Goal: Navigation & Orientation: Find specific page/section

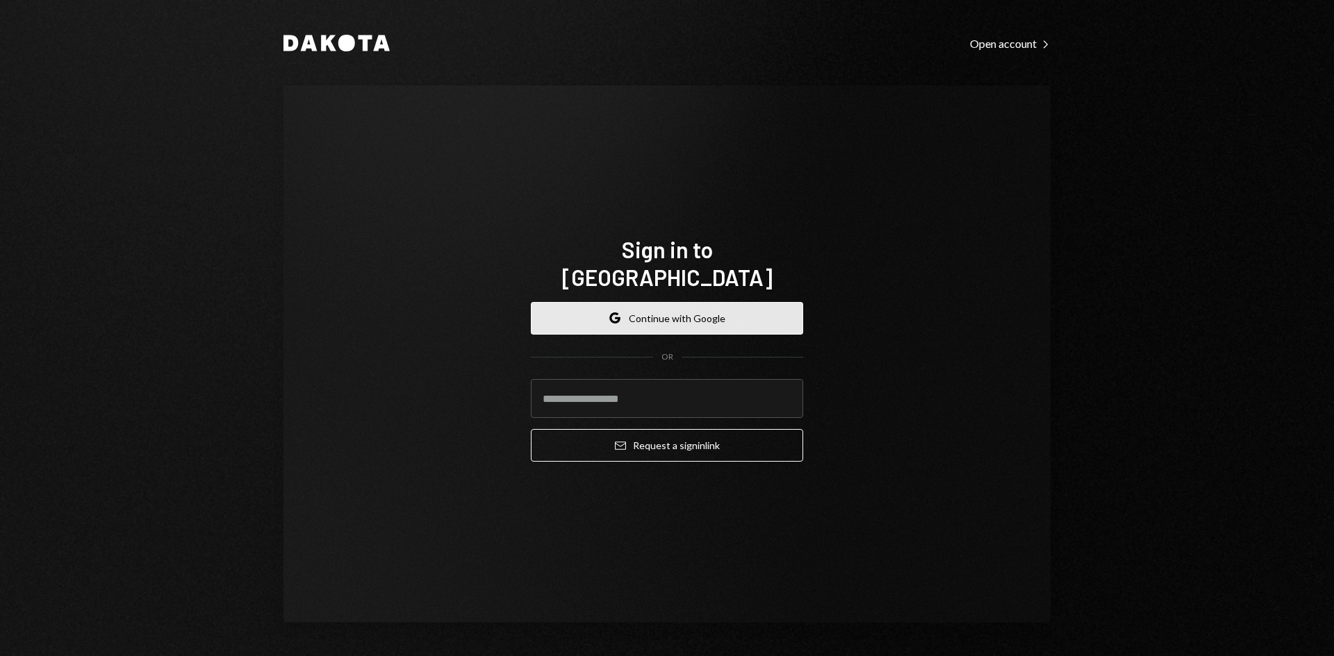
click at [616, 302] on button "Google Continue with Google" at bounding box center [667, 318] width 272 height 33
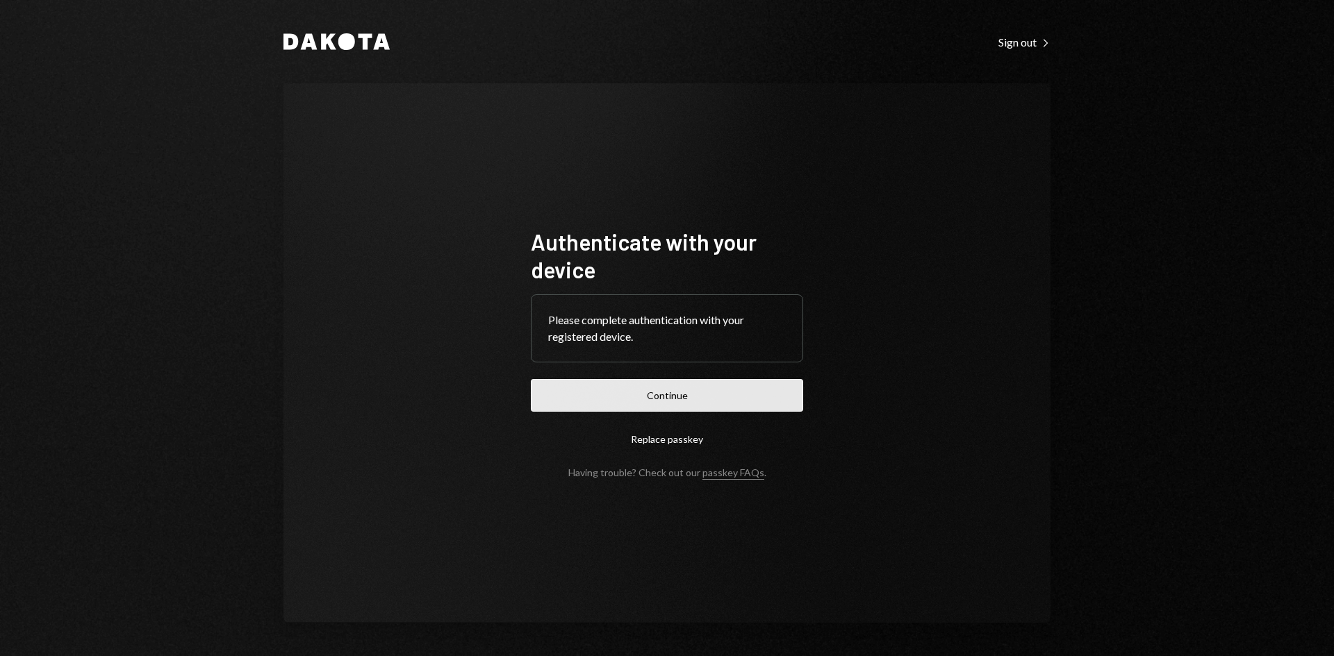
click at [651, 390] on button "Continue" at bounding box center [667, 395] width 272 height 33
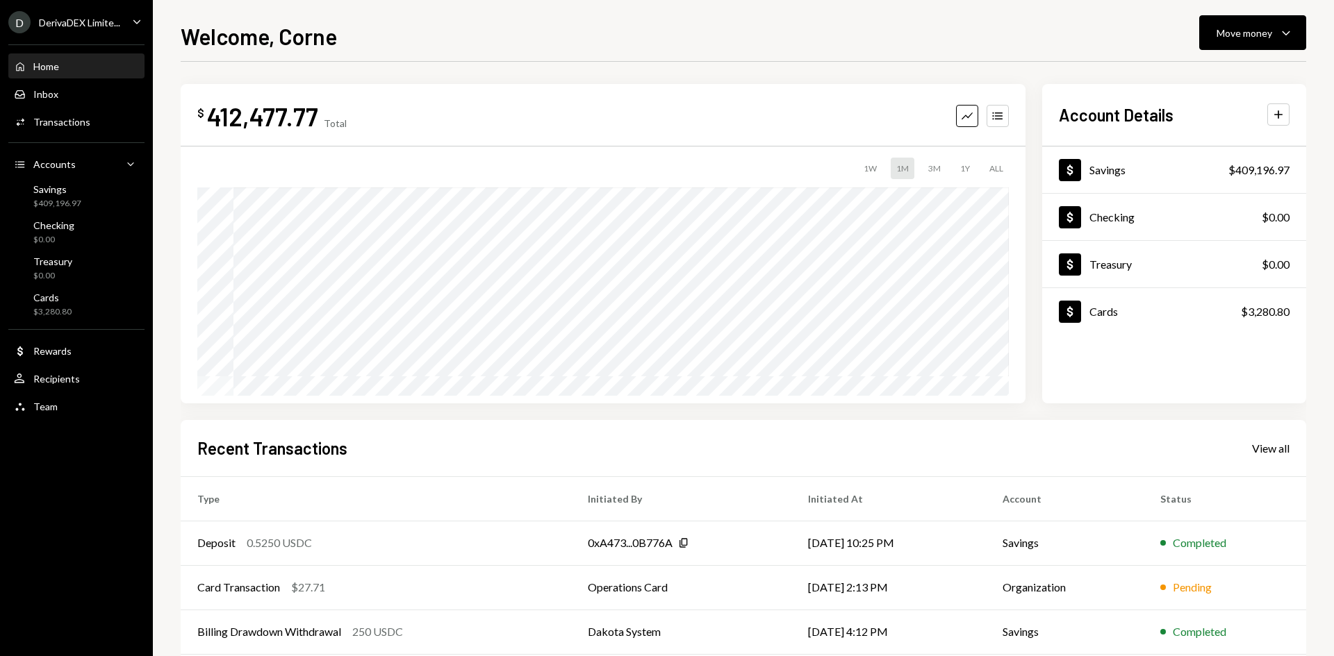
click at [114, 22] on div "DerivaDEX Limite..." at bounding box center [79, 23] width 81 height 12
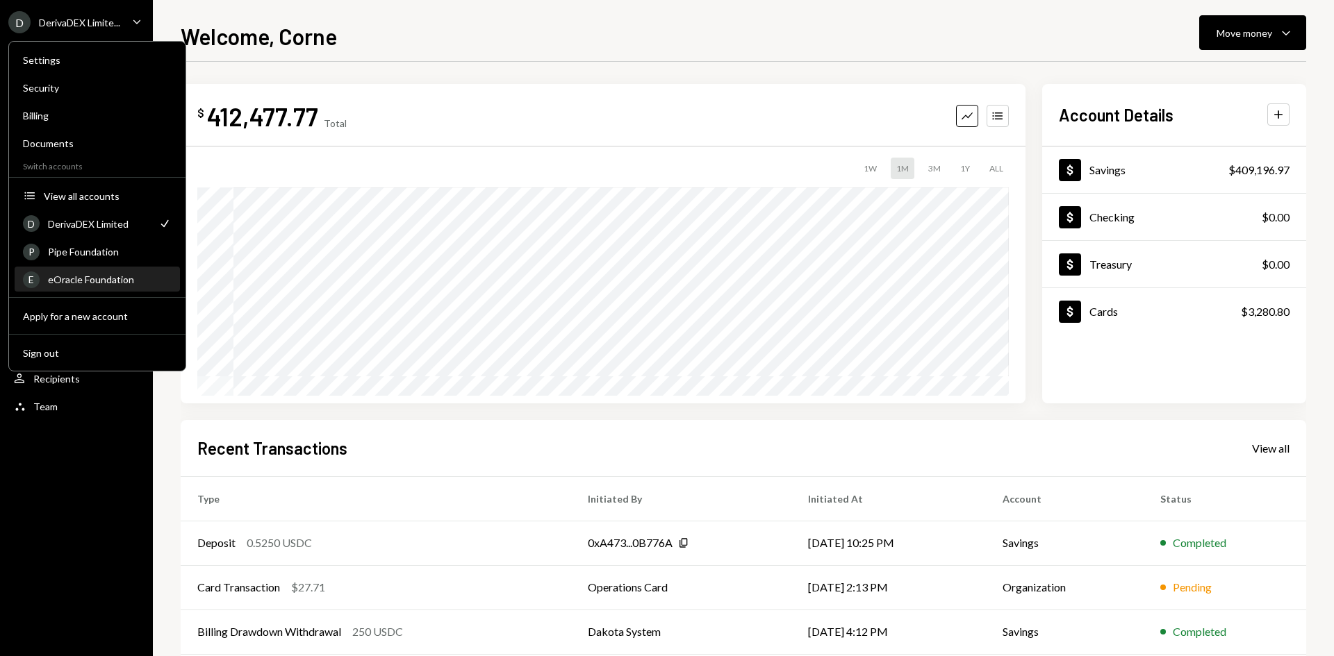
click at [79, 281] on div "eOracle Foundation" at bounding box center [110, 280] width 124 height 12
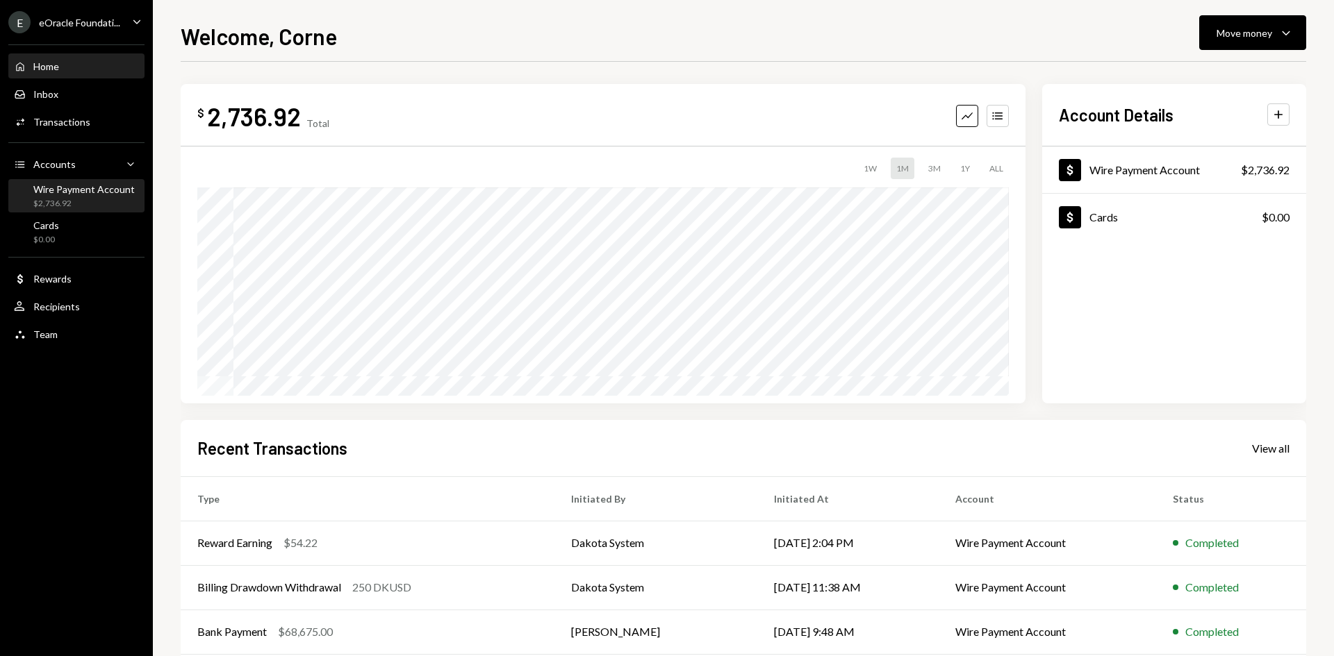
click at [49, 189] on div "Wire Payment Account" at bounding box center [83, 189] width 101 height 12
